Goal: Use online tool/utility: Utilize a website feature to perform a specific function

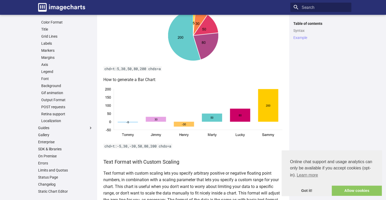
scroll to position [782, 0]
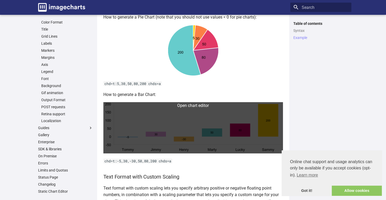
click at [170, 134] on link at bounding box center [192, 127] width 179 height 51
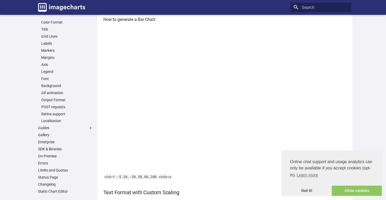
scroll to position [835, 0]
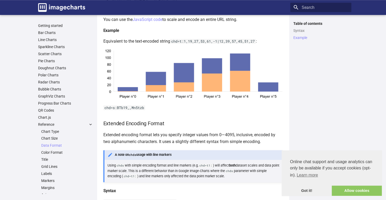
scroll to position [1435, 0]
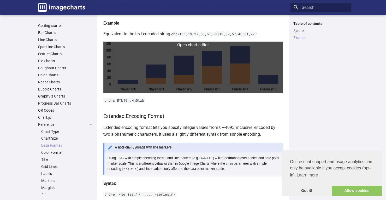
drag, startPoint x: 182, startPoint y: 71, endPoint x: 170, endPoint y: 59, distance: 17.3
click at [170, 59] on link at bounding box center [192, 66] width 179 height 51
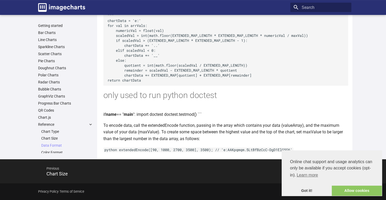
scroll to position [2322, 0]
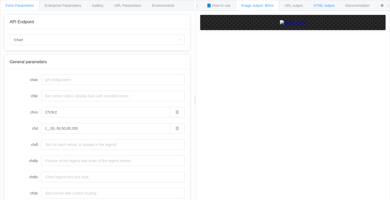
drag, startPoint x: 267, startPoint y: 47, endPoint x: 317, endPoint y: 6, distance: 65.6
click at [317, 6] on span "HTML output" at bounding box center [323, 5] width 21 height 4
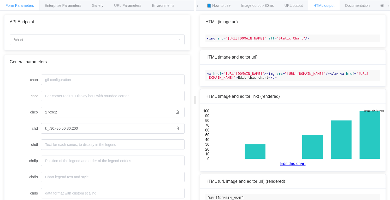
drag, startPoint x: 223, startPoint y: 77, endPoint x: 291, endPoint y: 80, distance: 67.9
click at [264, 75] on span ""[URL][DOMAIN_NAME]"" at bounding box center [243, 73] width 41 height 4
drag, startPoint x: 226, startPoint y: 38, endPoint x: 291, endPoint y: 44, distance: 65.4
click at [266, 40] on span ""https://image-charts.com/chart?chco=27c9c2&chd=t%3A_%2C30%2C-30%2C50%2C80%2C20…" at bounding box center [245, 38] width 41 height 4
copy span "https://image-charts.com/chart?chco=27c9c2&chd=t%3A_%2C30%2C-30%2C50%2C80%2C200…"
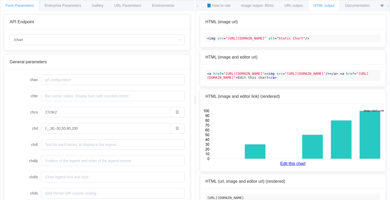
click at [293, 166] on link "Edit this chart" at bounding box center [292, 163] width 175 height 5
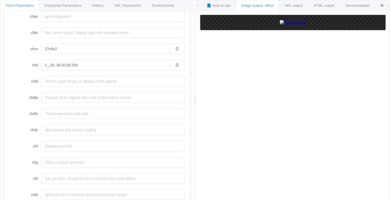
scroll to position [52, 0]
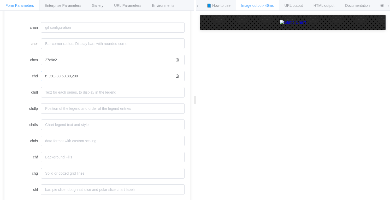
click at [54, 76] on input "t:_,30,-30,50,80,200" at bounding box center [105, 76] width 129 height 10
click at [59, 75] on input "t:_,30,-30,50,80,200" at bounding box center [105, 76] width 129 height 10
click at [56, 76] on input "t:_,30,-30,50,80,200" at bounding box center [105, 76] width 129 height 10
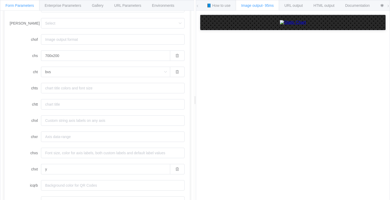
scroll to position [345, 0]
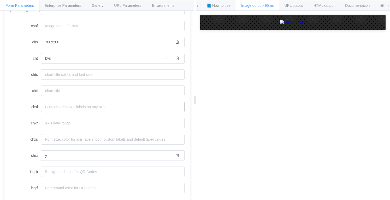
type input "t:50,30,30,50,80,200"
click at [61, 106] on input "chxl" at bounding box center [112, 106] width 143 height 10
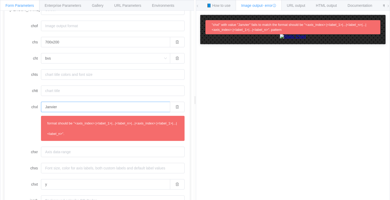
type input "Janvier,"
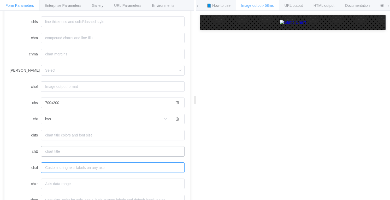
scroll to position [293, 0]
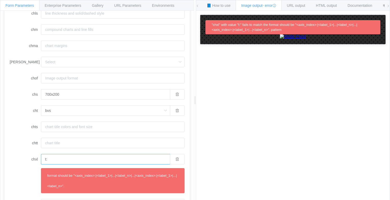
type input "t"
type input "x"
type input "y"
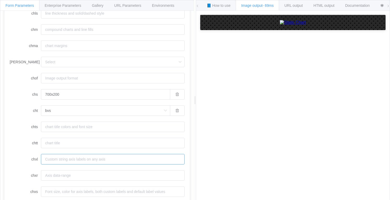
paste input "1:|Tommy|Jimmy|Henry|Marty|Lucky|Sammy"
click at [55, 159] on input "1:|Tommy|Jimmy|Henry|Marty|Lucky|Sammy" at bounding box center [105, 159] width 129 height 10
type input "1:|Tommy|Jimmy|Henry|Marty|Lucky|Sammy"
click at [53, 177] on input "chxr" at bounding box center [112, 175] width 143 height 10
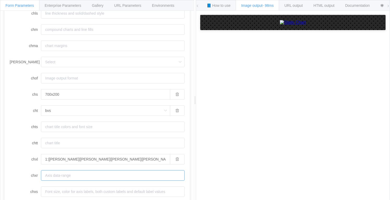
paste input "y,x"
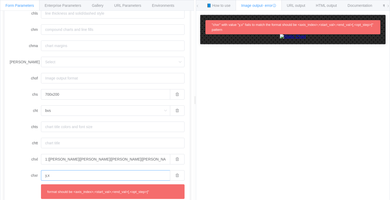
type input "y,x"
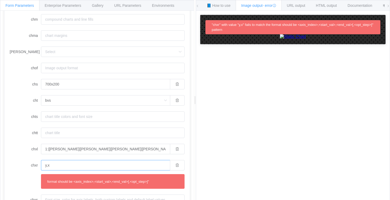
scroll to position [319, 0]
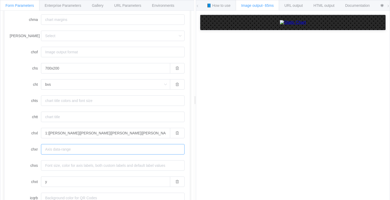
scroll to position [345, 0]
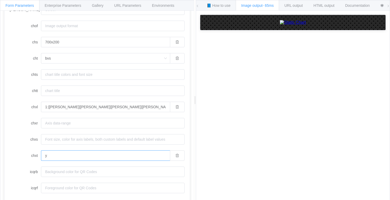
drag, startPoint x: 55, startPoint y: 156, endPoint x: 33, endPoint y: 152, distance: 22.9
click at [33, 152] on div "chxt y" at bounding box center [97, 155] width 175 height 10
paste input ",x"
type input "y,x"
click at [53, 106] on input "1:|Tommy|Jimmy|Henry|Marty|Lucky|Sammy" at bounding box center [105, 106] width 129 height 10
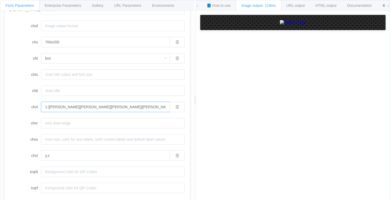
click at [53, 106] on input "1:|Tommy|Jimmy|Henry|Marty|Lucky|Sammy" at bounding box center [105, 106] width 129 height 10
click at [119, 109] on input "1:|Janvier|Fevrier|Mars|Avril|Mai|Juin" at bounding box center [105, 106] width 129 height 10
type input "1:|Janvier|Fevrier|Mars|Avril|Mai|Juin"
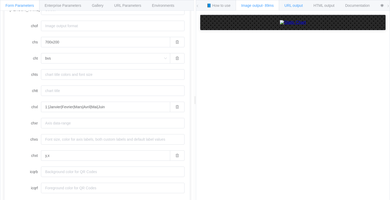
click at [295, 7] on span "URL output" at bounding box center [293, 5] width 18 height 4
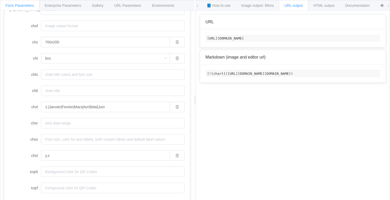
click at [211, 39] on code "https://image-charts.com/chart?chco=27c9c2&chd=t%3A50%2C30%2C30%2C50%2C80%2C200…" at bounding box center [292, 37] width 175 height 7
drag, startPoint x: 207, startPoint y: 38, endPoint x: 385, endPoint y: 42, distance: 177.9
click at [385, 42] on div "https://image-charts.com/chart?chco=27c9c2&chd=t%3A50%2C30%2C30%2C50%2C80%2C200…" at bounding box center [292, 38] width 185 height 18
copy code "https://image-charts.com/chart?chco=27c9c2&chd=t%3A50%2C30%2C30%2C50%2C80%2C200…"
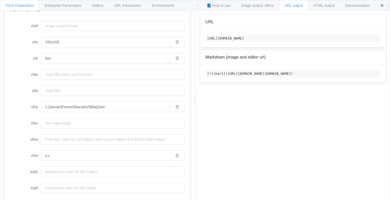
scroll to position [0, 49]
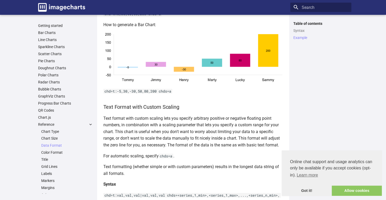
scroll to position [861, 0]
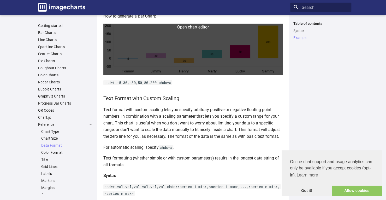
click at [176, 59] on link at bounding box center [192, 49] width 179 height 51
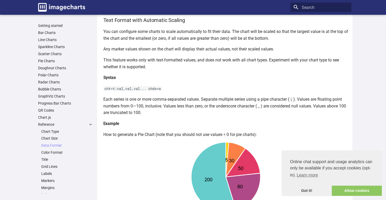
scroll to position [626, 0]
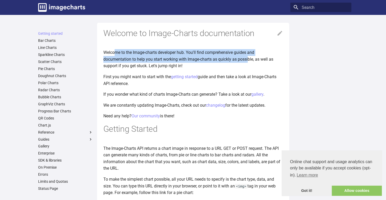
drag, startPoint x: 115, startPoint y: 52, endPoint x: 248, endPoint y: 61, distance: 134.1
click at [248, 61] on p "Welcome to the Image-charts developer hub. You'll find comprehensive guides and…" at bounding box center [192, 59] width 179 height 20
